Goal: Find specific page/section

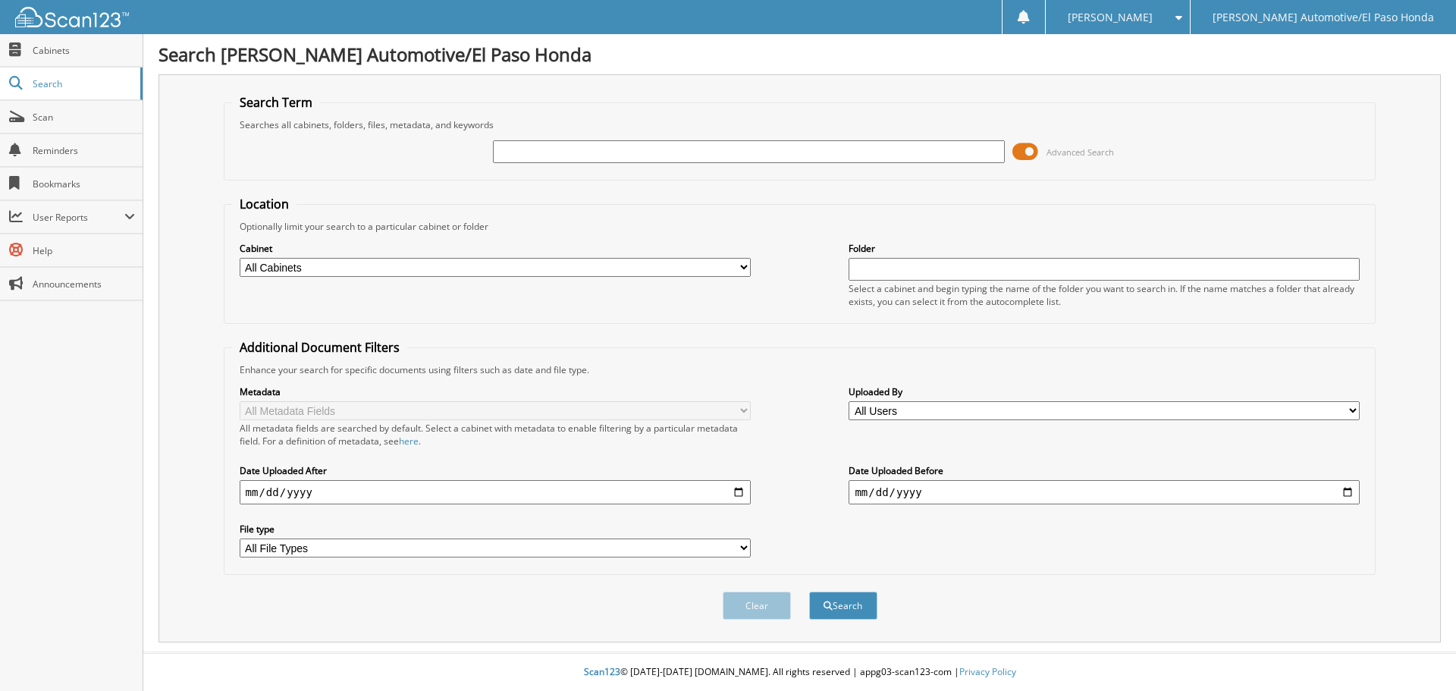
click at [564, 157] on input "text" at bounding box center [748, 151] width 511 height 23
type input "4"
type input "rh508358"
click at [844, 611] on button "Search" at bounding box center [843, 606] width 68 height 28
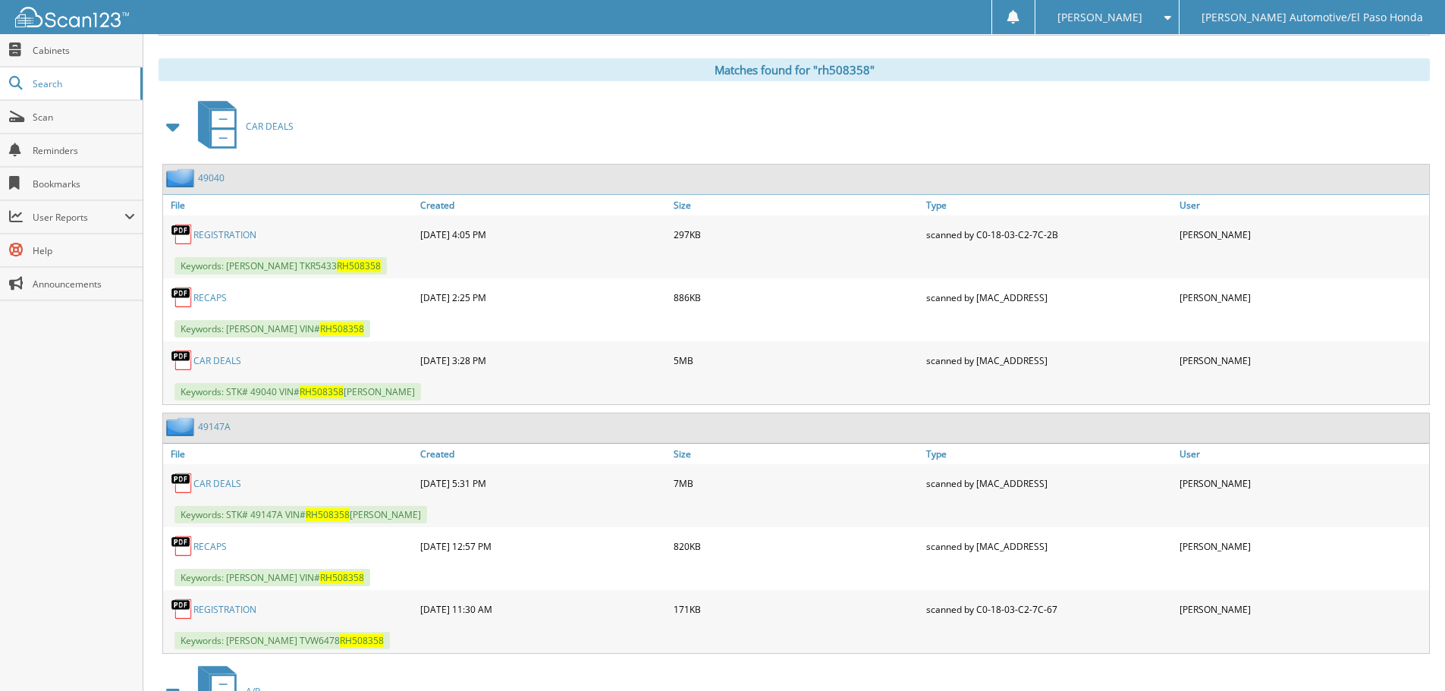
scroll to position [683, 0]
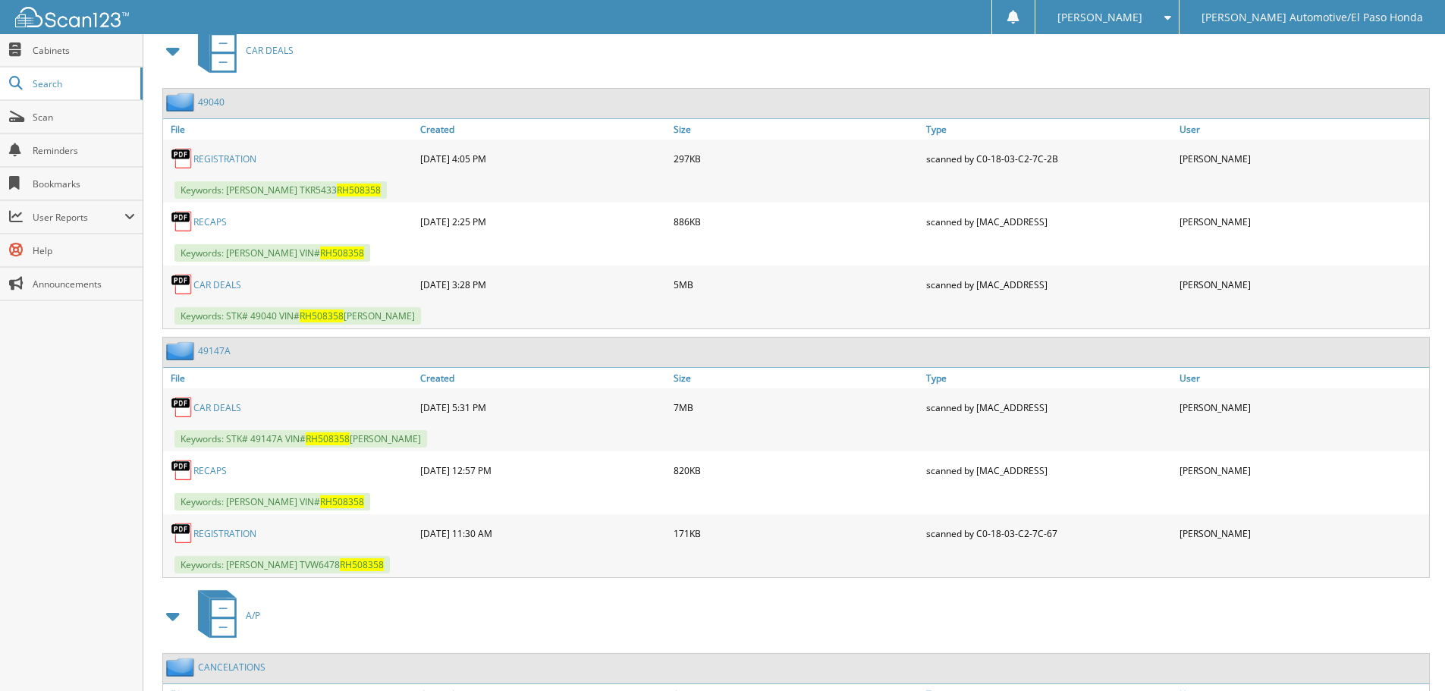
click at [228, 411] on link "CAR DEALS" at bounding box center [217, 407] width 48 height 13
